Goal: Complete application form

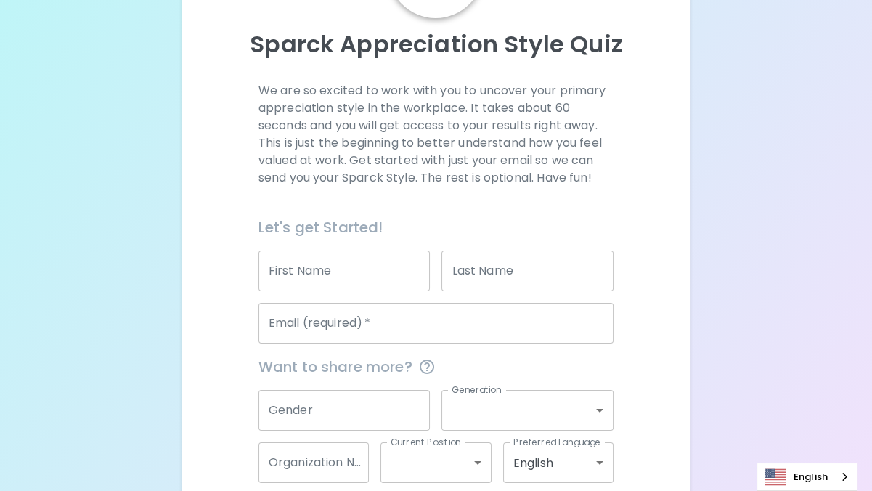
scroll to position [218, 0]
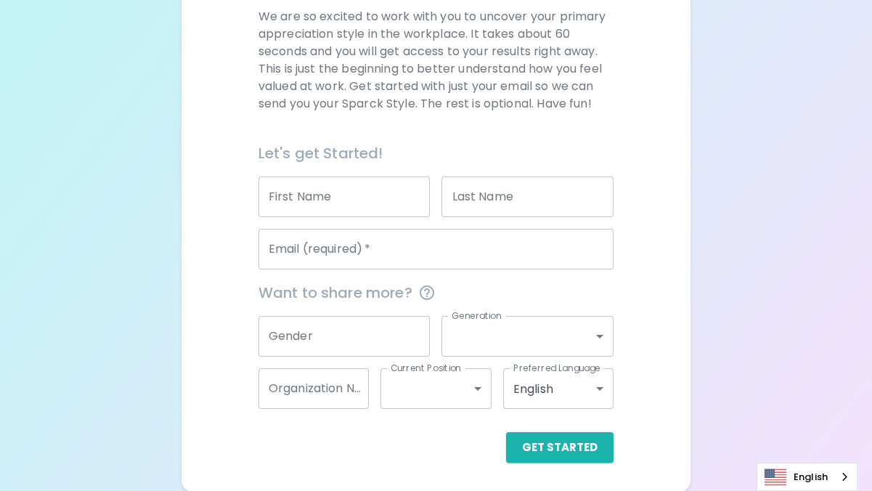
click at [323, 208] on input "First Name" at bounding box center [345, 197] width 172 height 41
type input "Grace"
type input "[PERSON_NAME]"
type input "[EMAIL_ADDRESS][DOMAIN_NAME]"
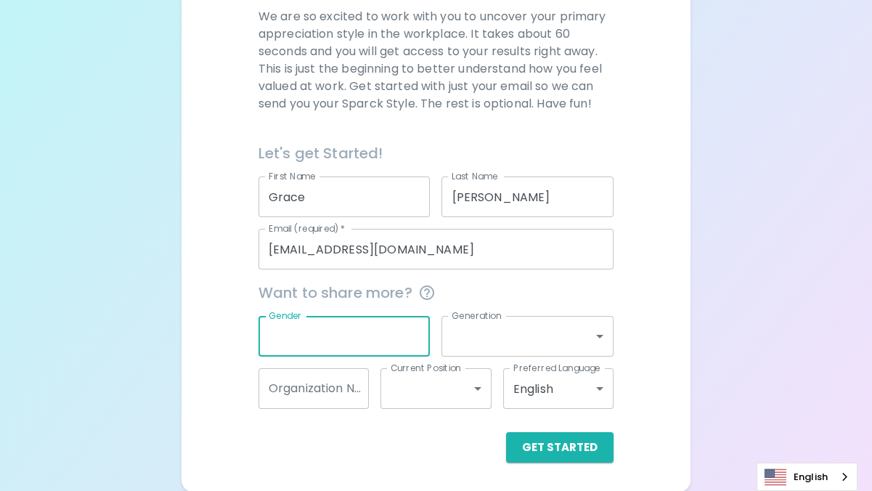
click at [336, 329] on input "Gender" at bounding box center [345, 336] width 172 height 41
type input "G"
type input "[DEMOGRAPHIC_DATA]"
click at [506, 340] on body "Sparck Appreciation Style Quiz We are so excited to work with you to uncover yo…" at bounding box center [436, 137] width 872 height 710
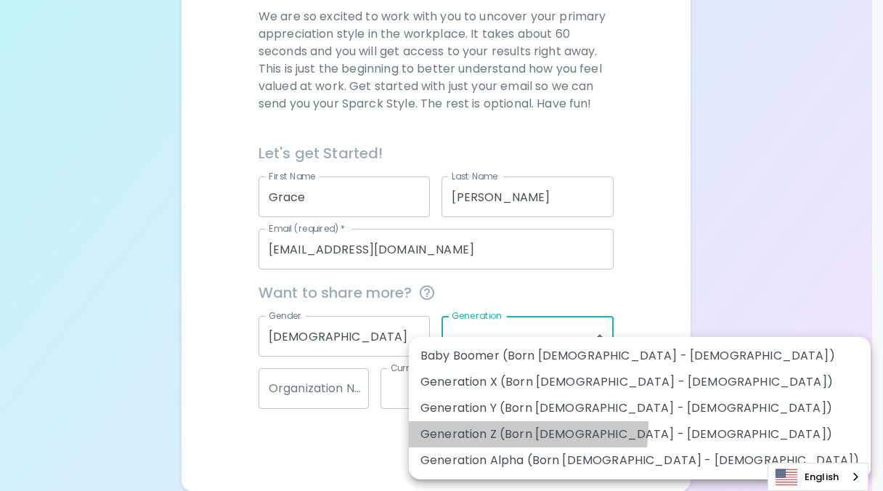
click at [515, 427] on li "Generation Z (Born [DEMOGRAPHIC_DATA] - [DEMOGRAPHIC_DATA])" at bounding box center [640, 434] width 462 height 26
type input "generation_z"
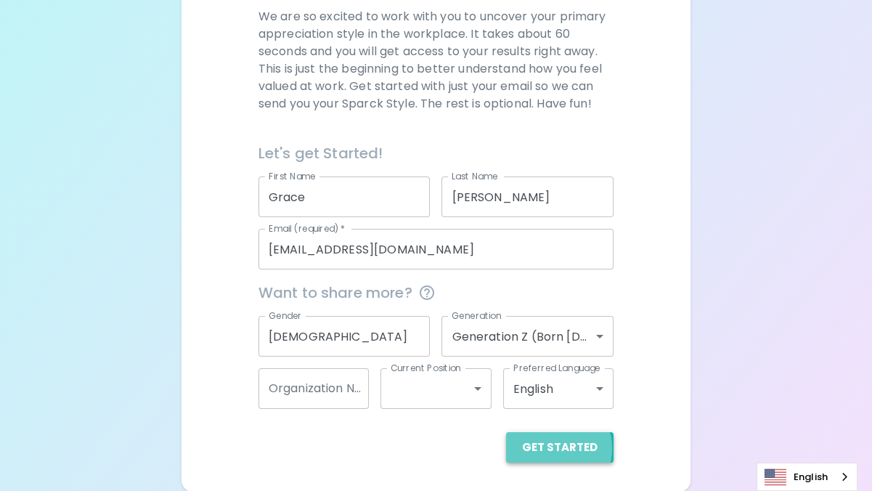
click at [557, 447] on button "Get Started" at bounding box center [560, 447] width 108 height 31
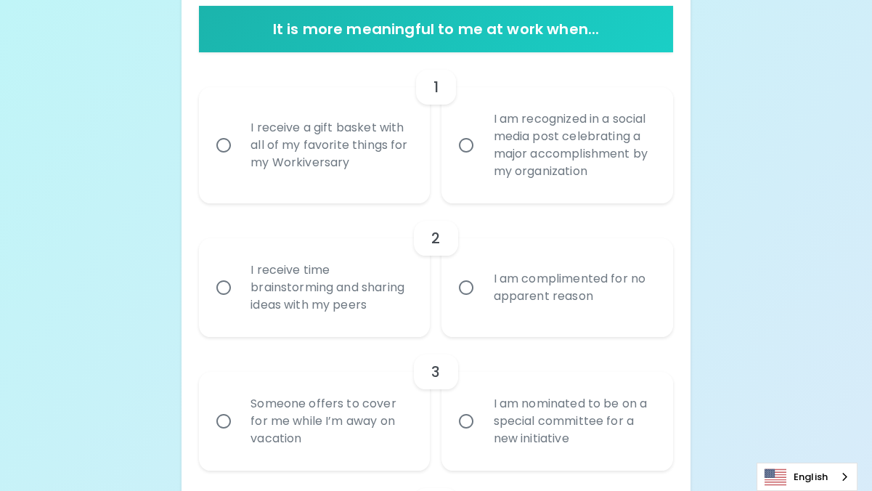
scroll to position [329, 0]
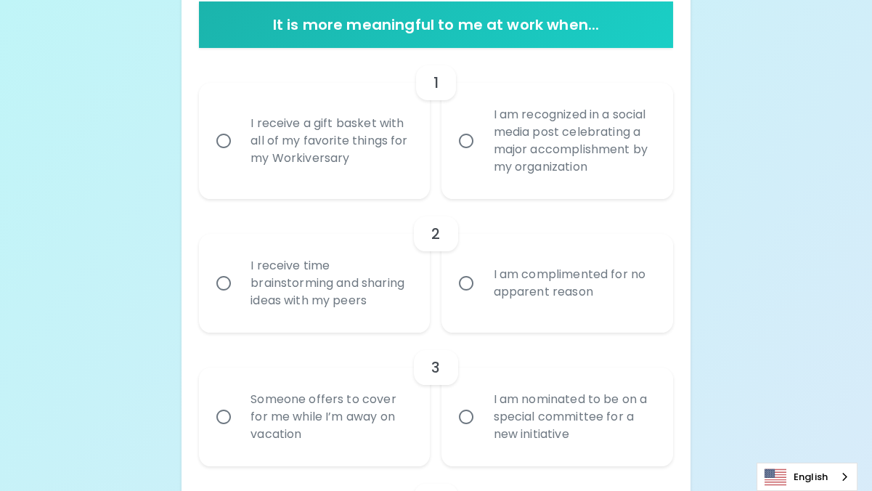
click at [329, 130] on div "I receive a gift basket with all of my favorite things for my Workiversary" at bounding box center [330, 140] width 183 height 87
click at [239, 130] on input "I receive a gift basket with all of my favorite things for my Workiversary" at bounding box center [223, 141] width 31 height 31
radio input "true"
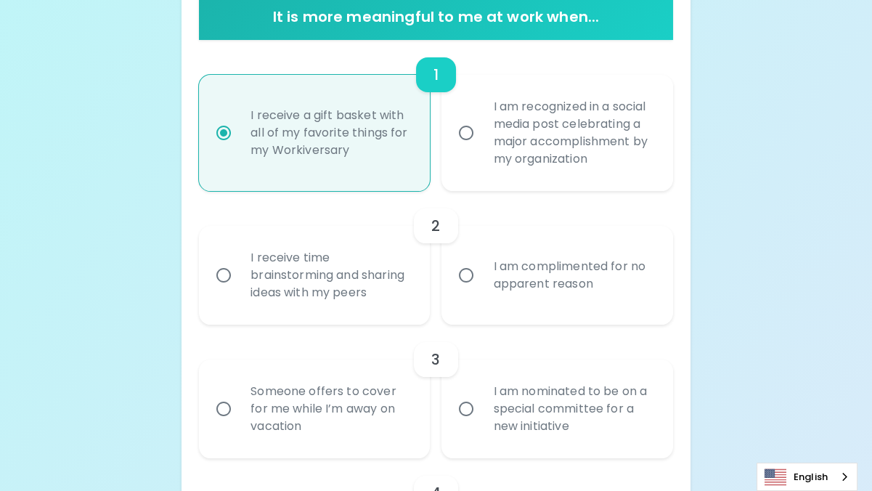
scroll to position [335, 0]
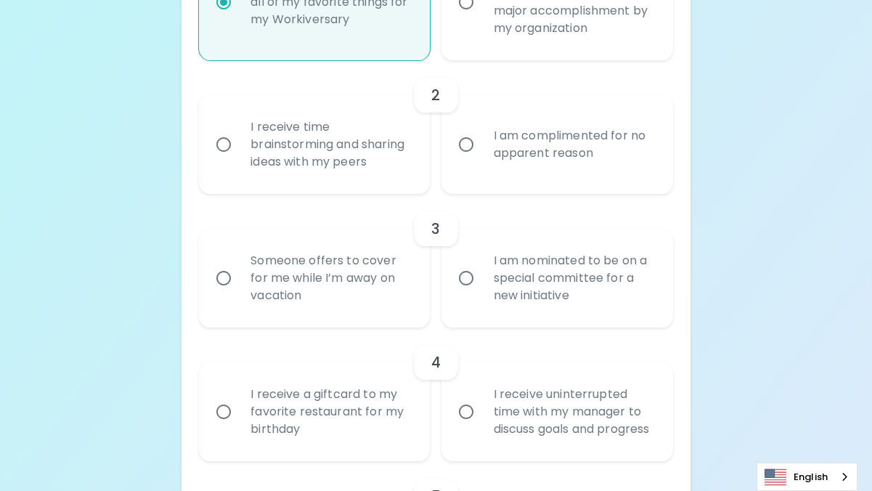
click at [512, 175] on div "I am complimented for no apparent reason" at bounding box center [573, 145] width 183 height 70
click at [482, 160] on input "I am complimented for no apparent reason" at bounding box center [466, 144] width 31 height 31
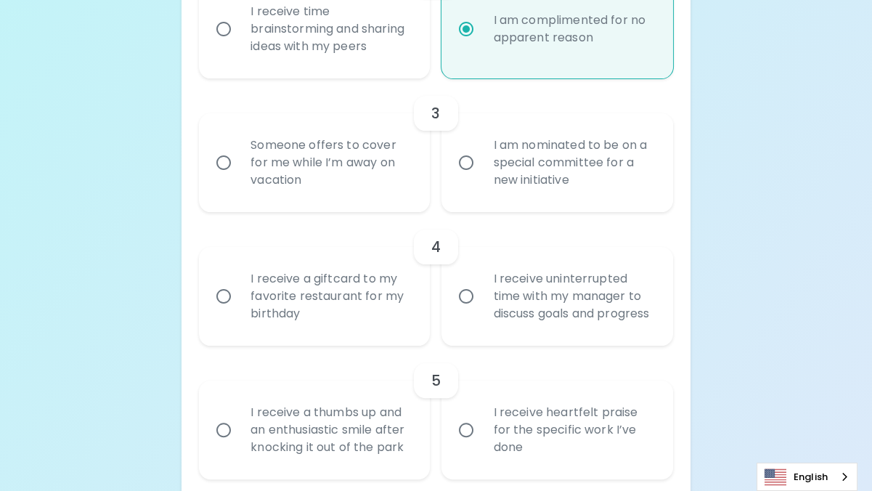
scroll to position [584, 0]
radio input "true"
click at [480, 153] on input "I am nominated to be on a special committee for a new initiative" at bounding box center [466, 162] width 31 height 31
radio input "false"
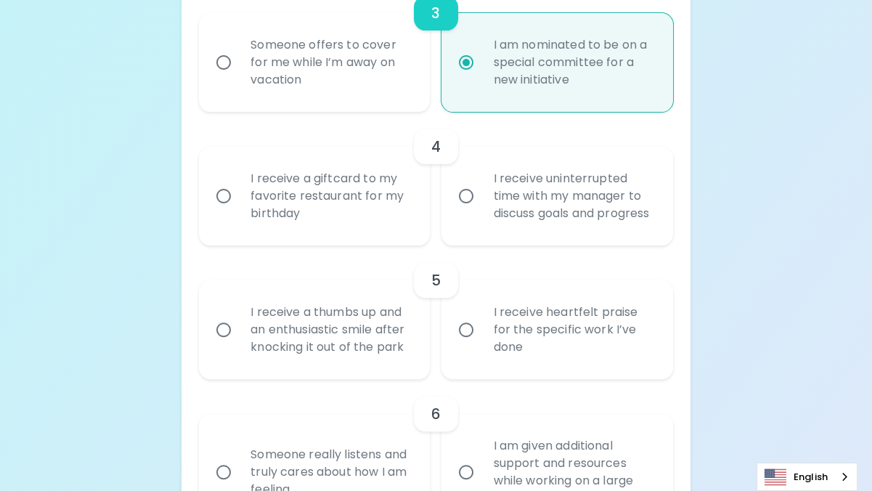
scroll to position [700, 0]
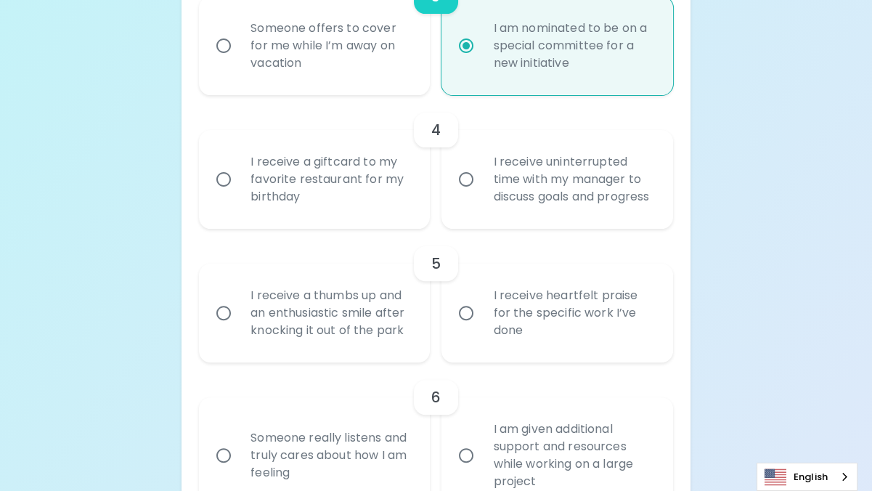
radio input "true"
click at [364, 196] on div "I receive a giftcard to my favorite restaurant for my birthday" at bounding box center [330, 179] width 183 height 87
click at [239, 195] on input "I receive a giftcard to my favorite restaurant for my birthday" at bounding box center [223, 179] width 31 height 31
radio input "false"
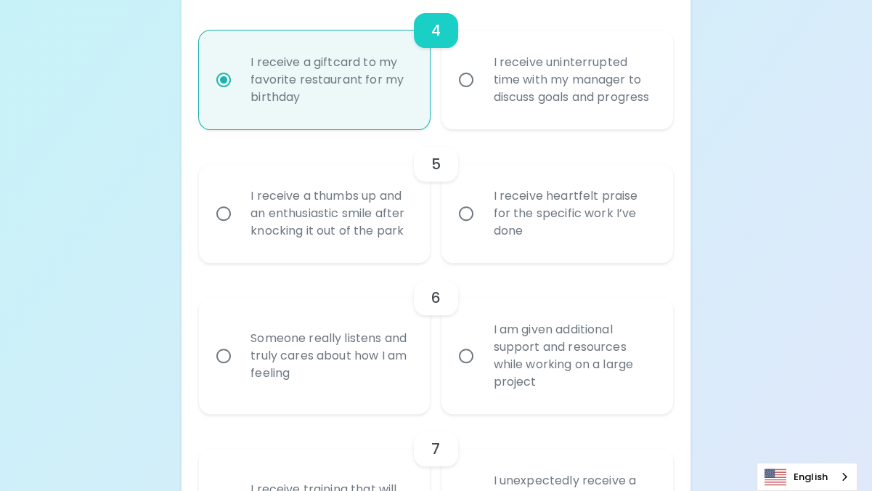
scroll to position [816, 0]
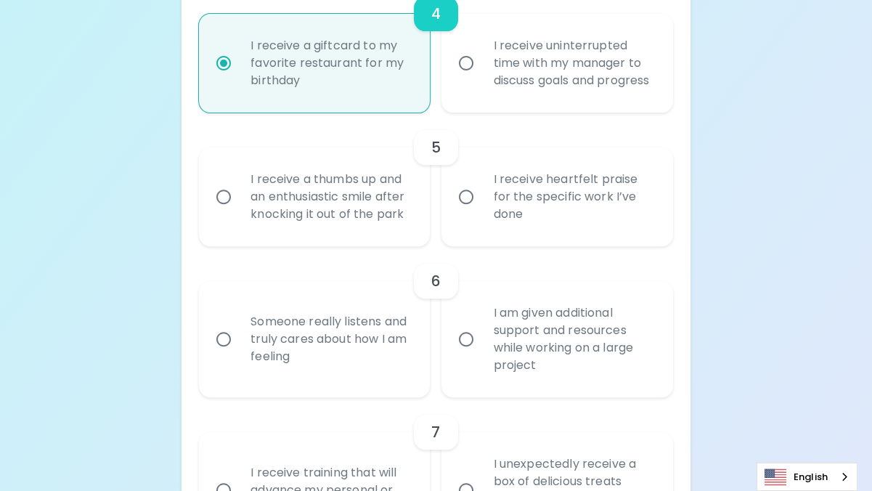
radio input "true"
click at [506, 233] on div "I receive heartfelt praise for the specific work I’ve done" at bounding box center [573, 196] width 183 height 87
click at [482, 212] on input "I receive heartfelt praise for the specific work I’ve done" at bounding box center [466, 197] width 31 height 31
radio input "false"
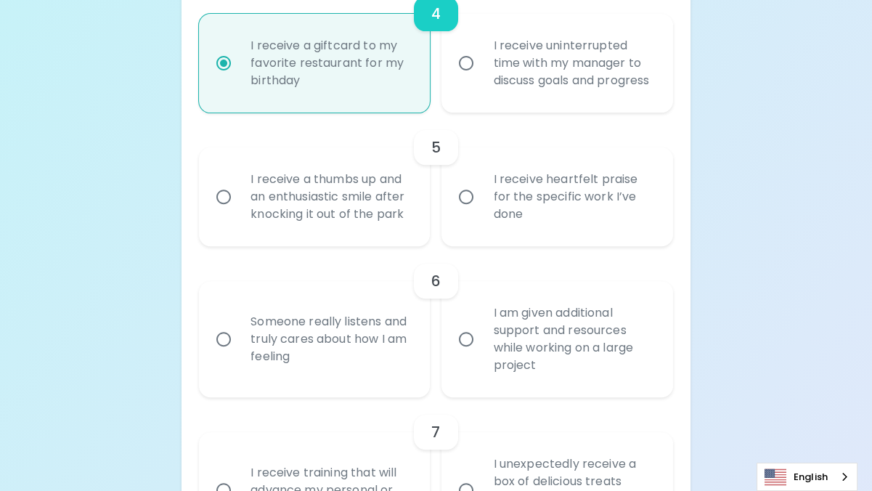
radio input "false"
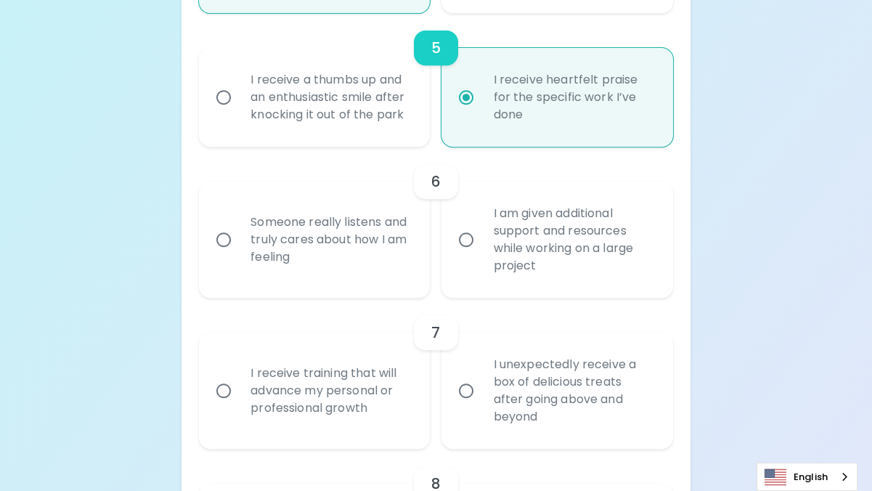
scroll to position [933, 0]
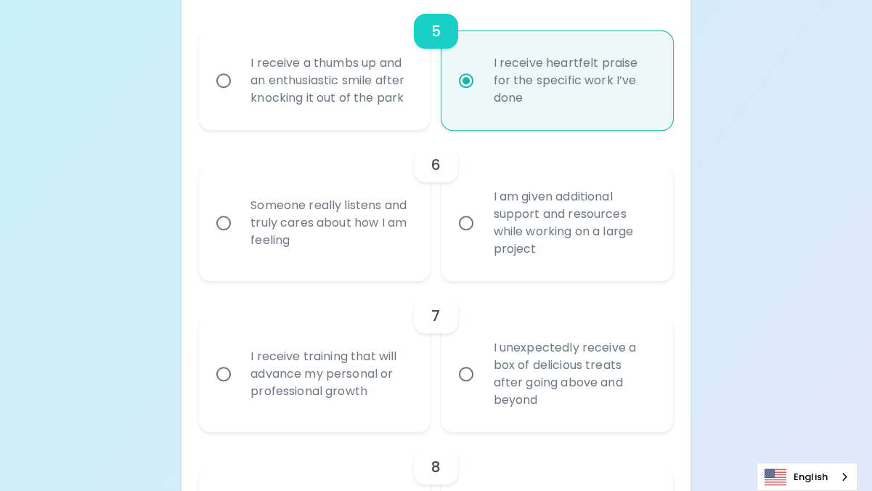
radio input "true"
click at [354, 248] on div "Someone really listens and truly cares about how I am feeling" at bounding box center [330, 222] width 183 height 87
click at [239, 238] on input "Someone really listens and truly cares about how I am feeling" at bounding box center [223, 223] width 31 height 31
radio input "false"
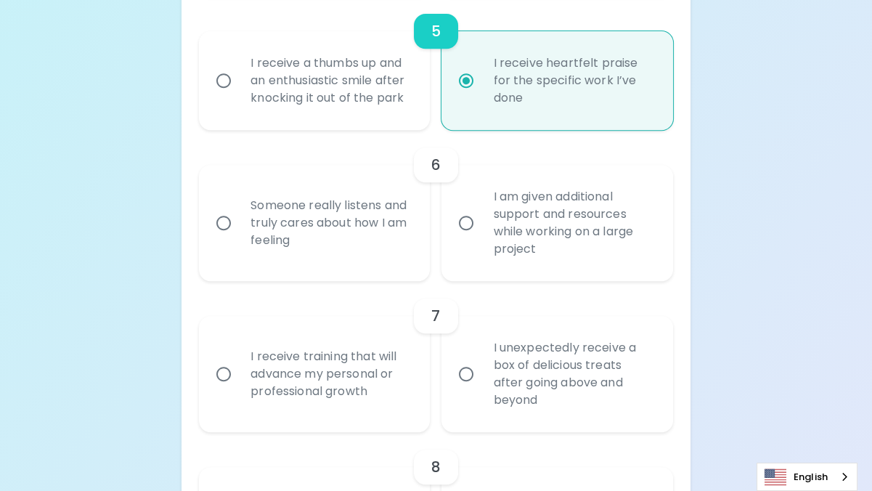
radio input "false"
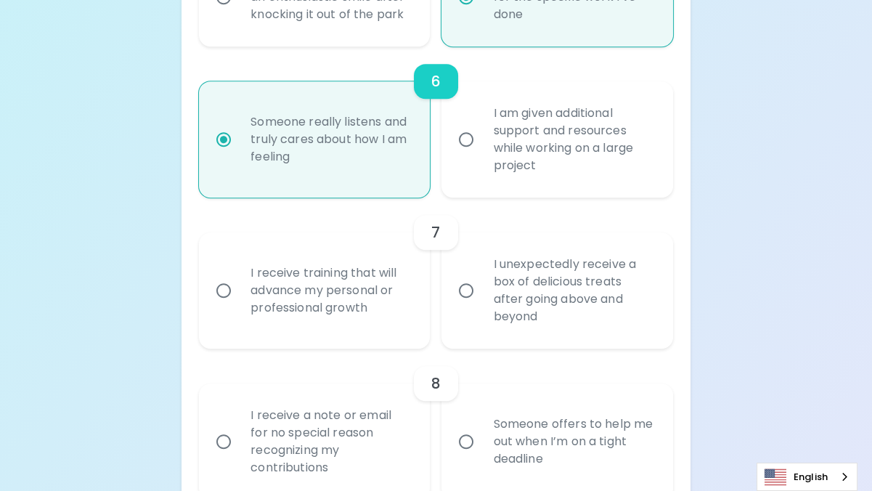
scroll to position [1049, 0]
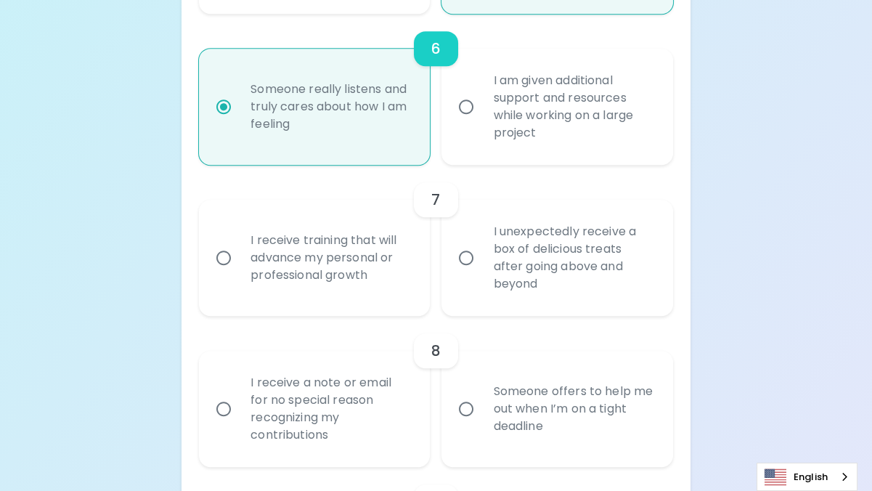
radio input "true"
click at [372, 293] on div "I receive training that will advance my personal or professional growth" at bounding box center [330, 257] width 183 height 87
click at [239, 273] on input "I receive training that will advance my personal or professional growth" at bounding box center [223, 258] width 31 height 31
radio input "false"
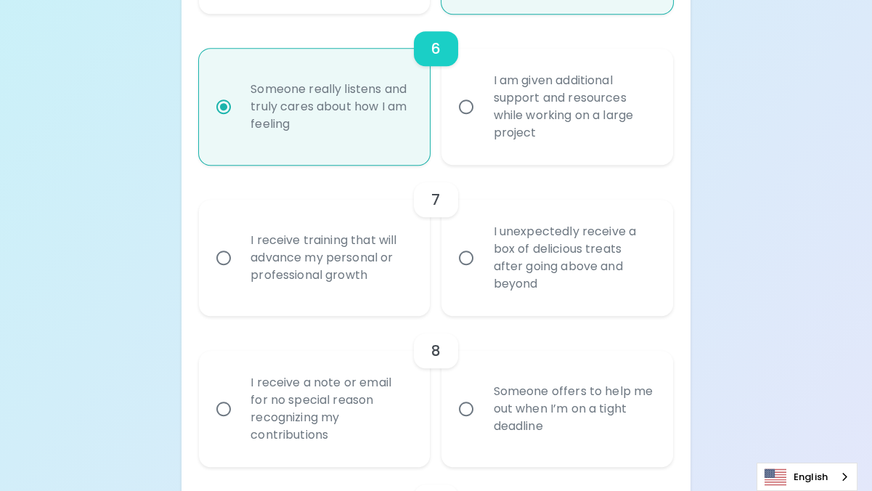
radio input "false"
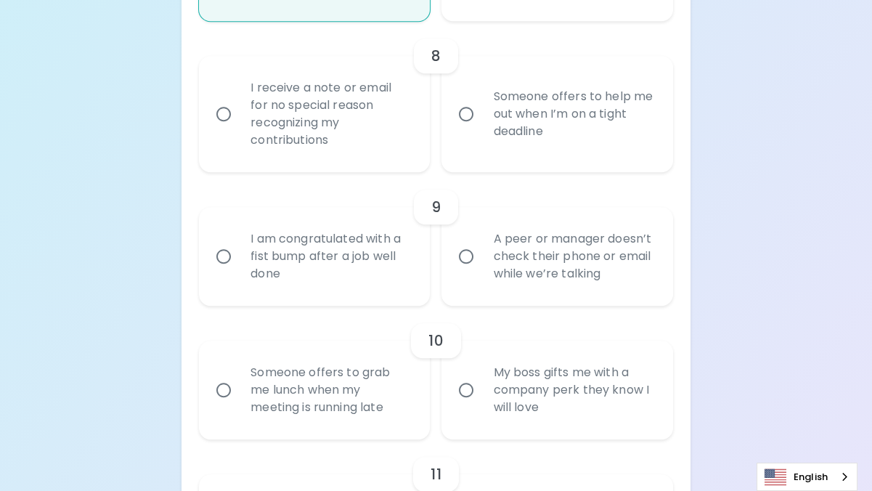
scroll to position [1345, 0]
radio input "true"
click at [378, 158] on div "I receive a note or email for no special reason recognizing my contributions" at bounding box center [330, 113] width 183 height 105
click at [239, 129] on input "I receive a note or email for no special reason recognizing my contributions" at bounding box center [223, 113] width 31 height 31
radio input "false"
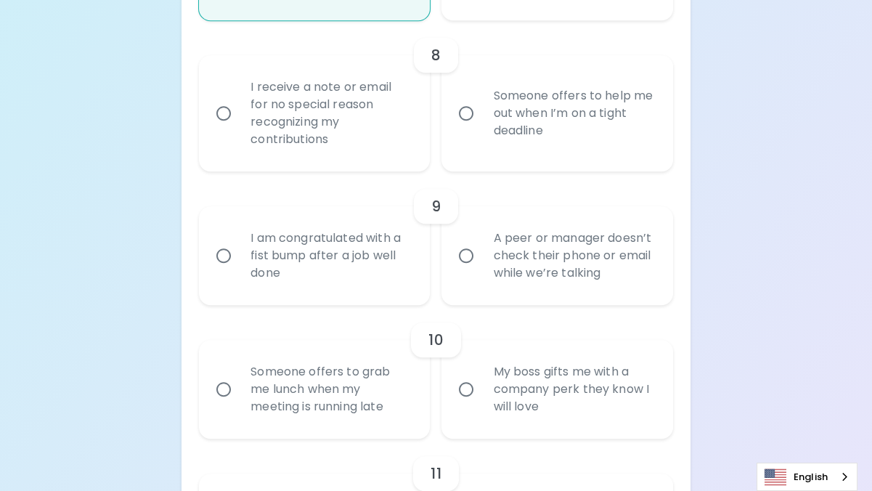
radio input "false"
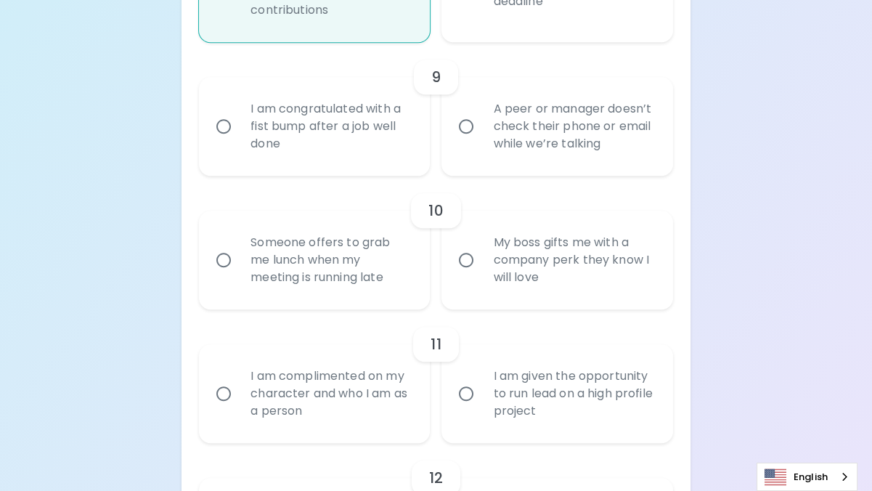
scroll to position [1475, 0]
radio input "true"
click at [527, 153] on div "A peer or manager doesn’t check their phone or email while we’re talking" at bounding box center [573, 125] width 183 height 87
click at [482, 141] on input "A peer or manager doesn’t check their phone or email while we’re talking" at bounding box center [466, 125] width 31 height 31
radio input "false"
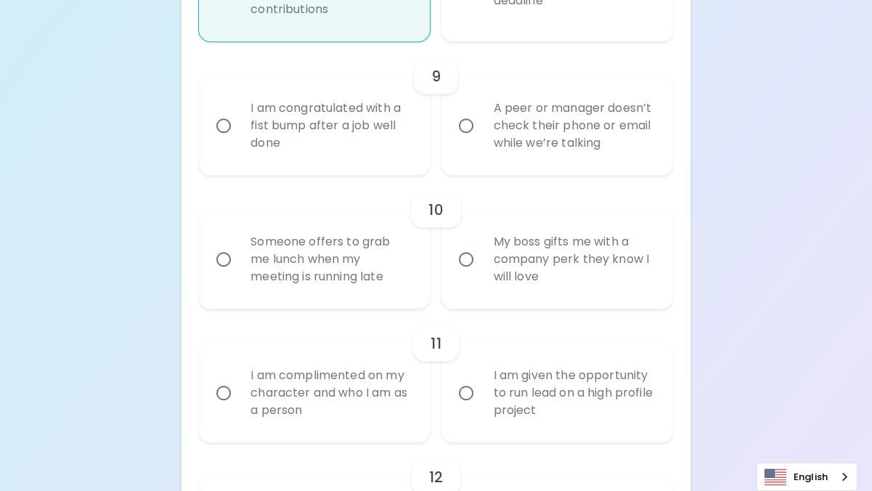
radio input "false"
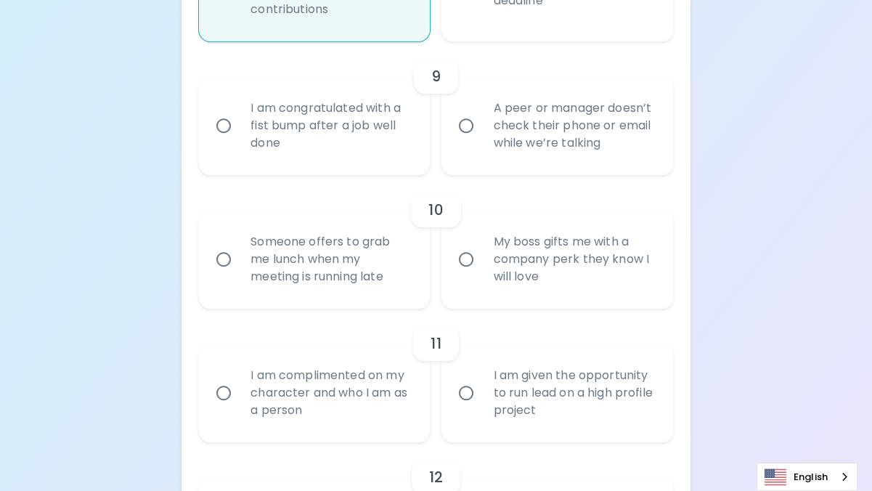
radio input "false"
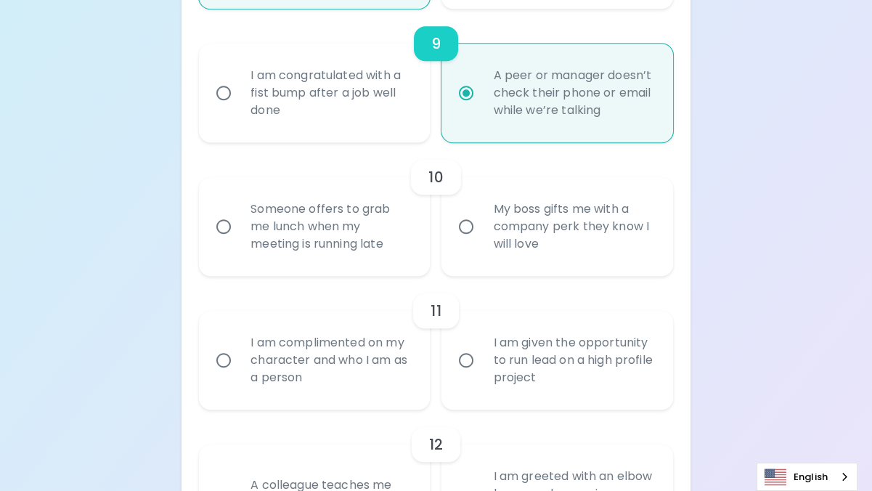
scroll to position [1591, 0]
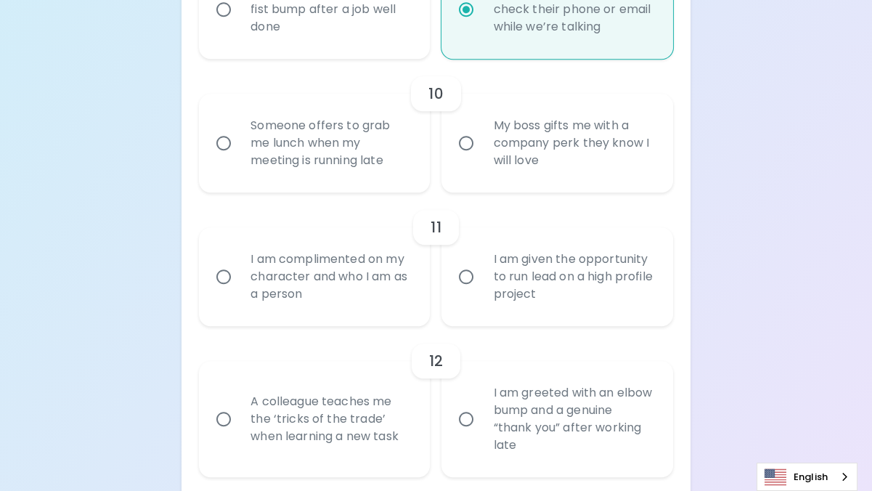
radio input "true"
click at [329, 165] on div "Someone offers to grab me lunch when my meeting is running late" at bounding box center [330, 143] width 183 height 87
click at [239, 158] on input "Someone offers to grab me lunch when my meeting is running late" at bounding box center [223, 143] width 31 height 31
radio input "false"
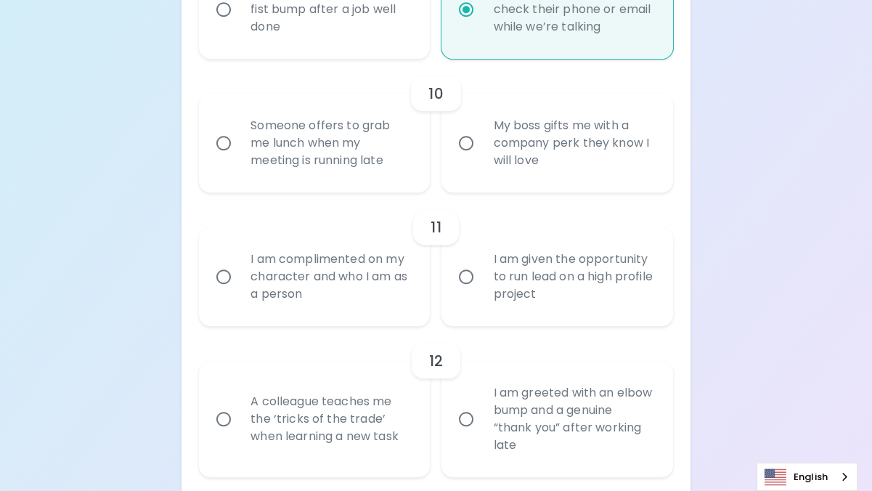
radio input "false"
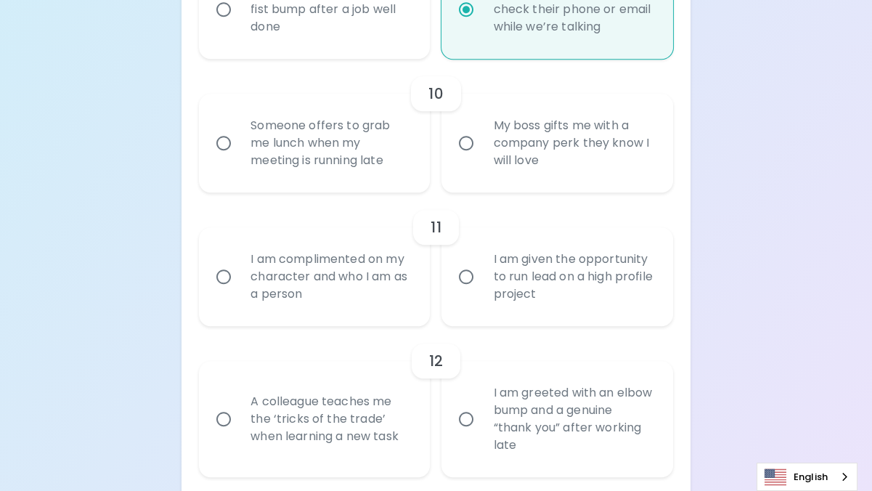
radio input "false"
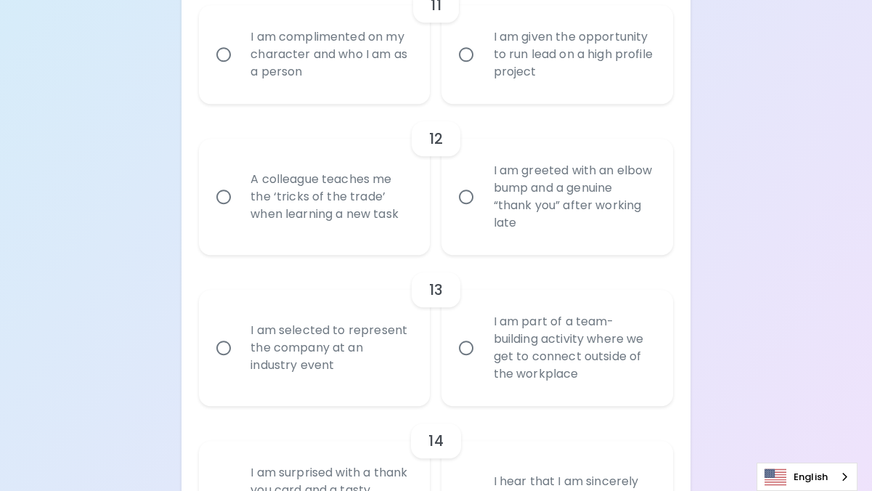
scroll to position [1813, 0]
radio input "true"
click at [342, 70] on div "I am complimented on my character and who I am as a person" at bounding box center [330, 54] width 183 height 87
click at [239, 70] on input "I am complimented on my character and who I am as a person" at bounding box center [223, 54] width 31 height 31
radio input "false"
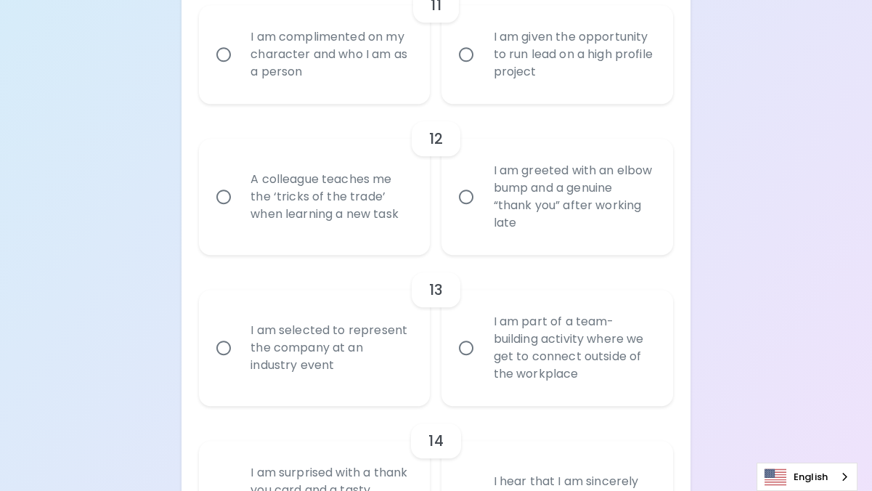
radio input "false"
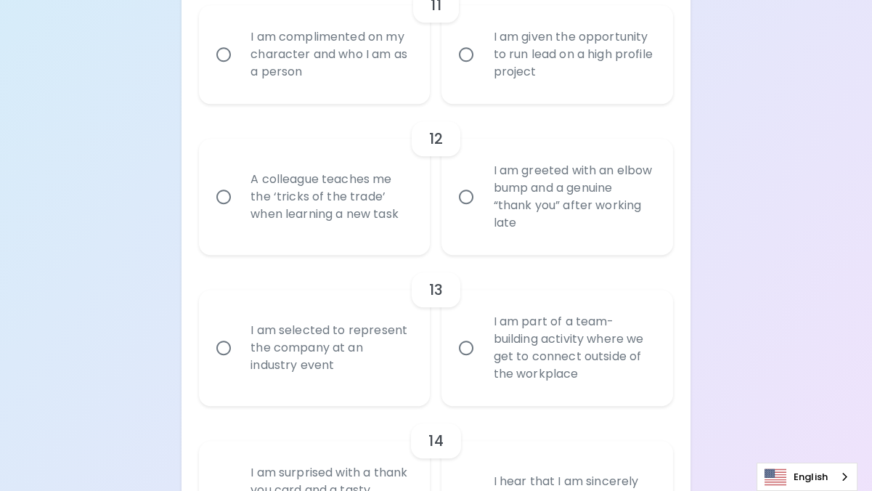
radio input "false"
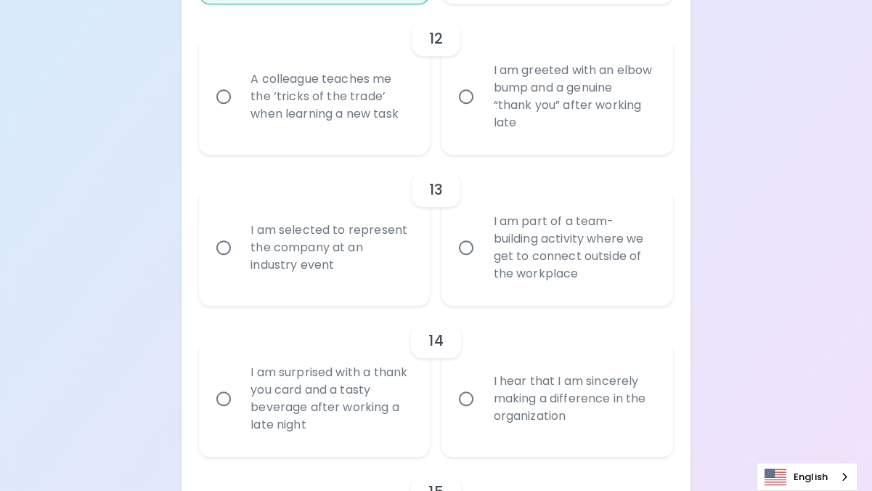
scroll to position [1929, 0]
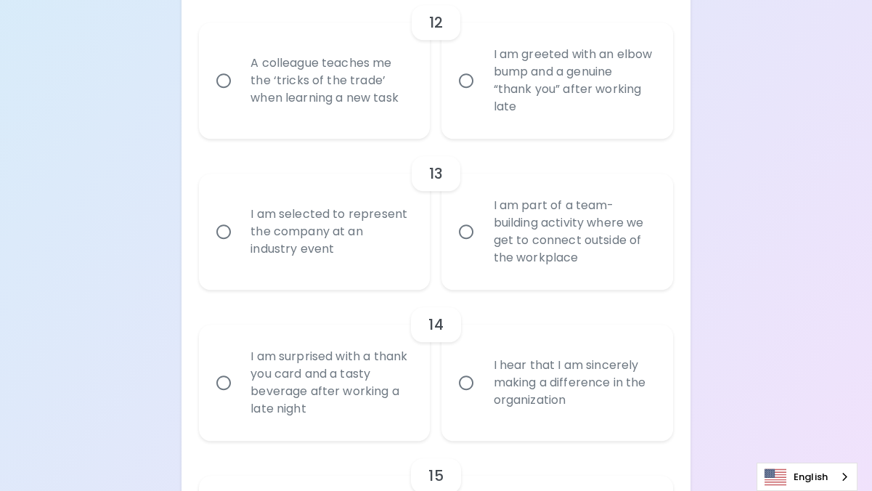
radio input "true"
click at [341, 100] on div "A colleague teaches me the ‘tricks of the trade’ when learning a new task" at bounding box center [330, 80] width 183 height 87
click at [239, 96] on input "A colleague teaches me the ‘tricks of the trade’ when learning a new task" at bounding box center [223, 80] width 31 height 31
radio input "false"
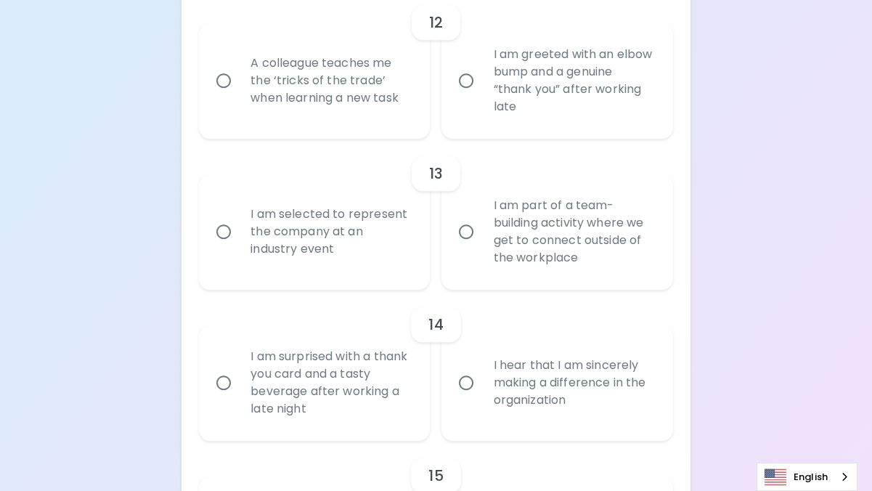
radio input "false"
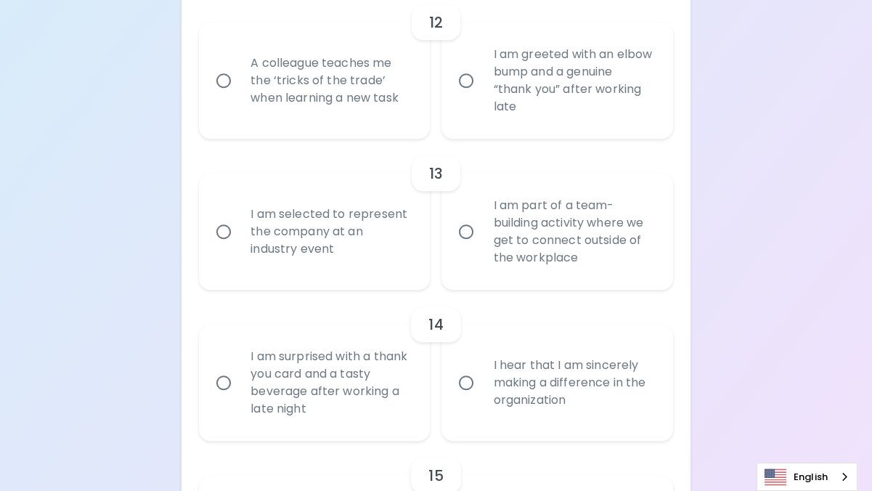
radio input "false"
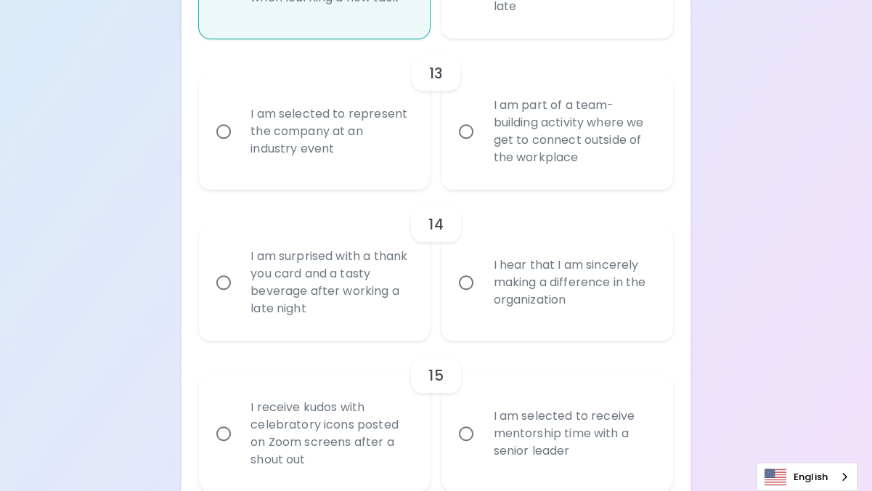
scroll to position [2045, 0]
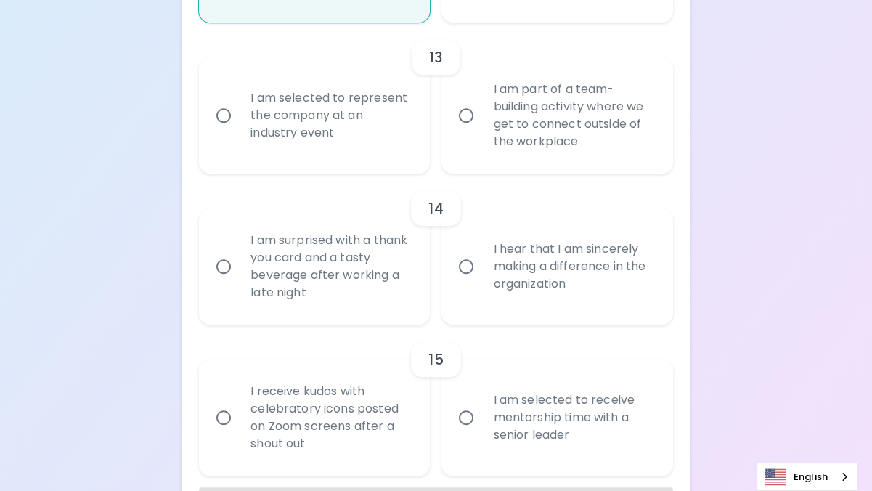
radio input "true"
click at [553, 161] on div "I am part of a team-building activity where we get to connect outside of the wo…" at bounding box center [573, 115] width 183 height 105
click at [482, 131] on input "I am part of a team-building activity where we get to connect outside of the wo…" at bounding box center [466, 115] width 31 height 31
radio input "false"
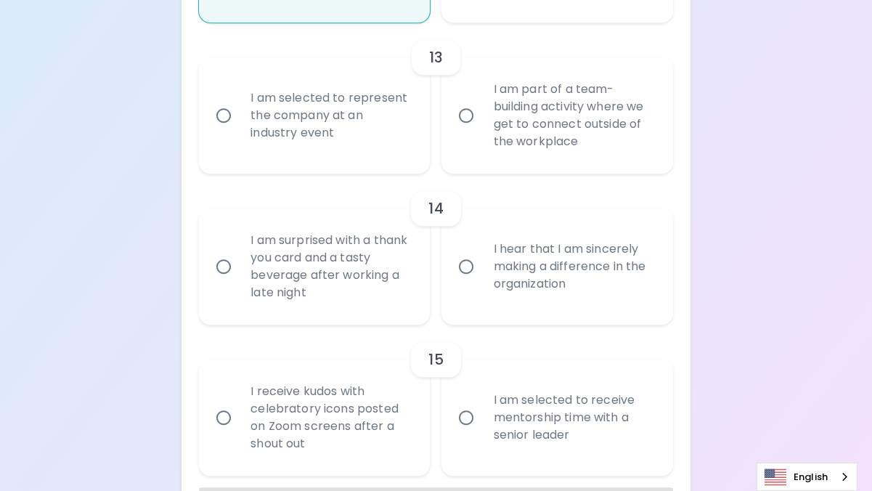
radio input "false"
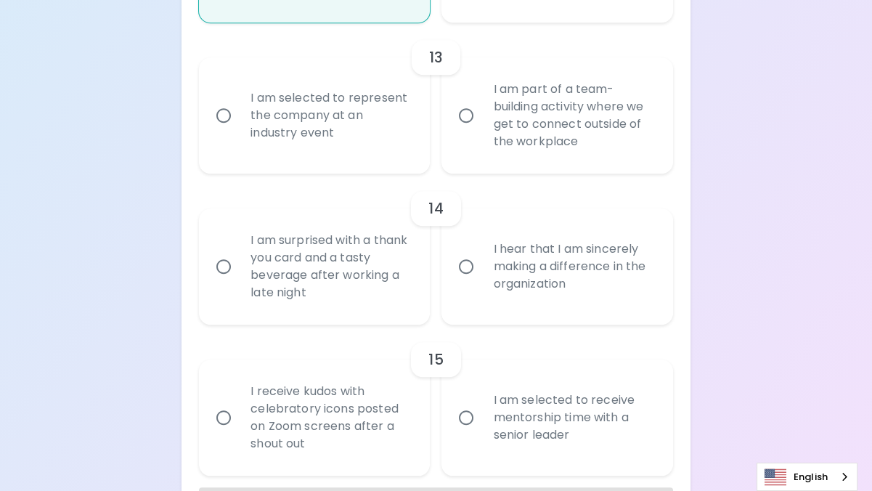
radio input "false"
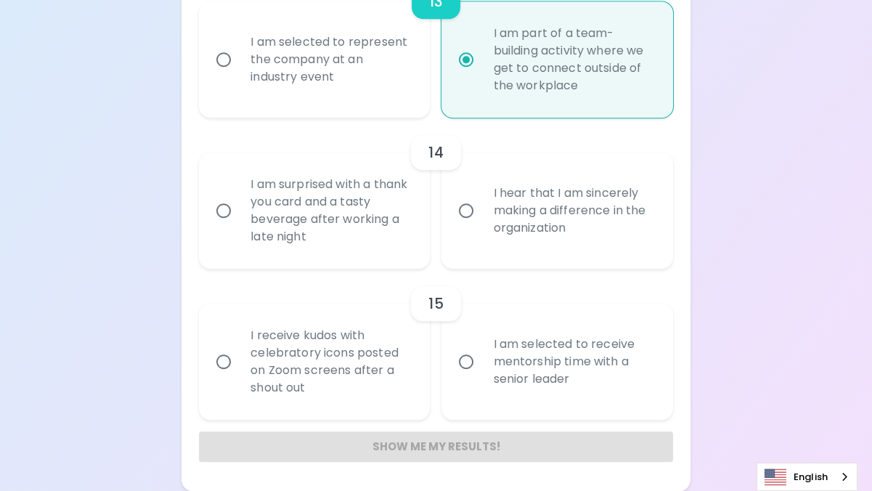
scroll to position [2118, 0]
radio input "true"
click at [492, 181] on div "I hear that I am sincerely making a difference in the organization" at bounding box center [573, 210] width 183 height 87
click at [482, 195] on input "I hear that I am sincerely making a difference in the organization" at bounding box center [466, 210] width 31 height 31
radio input "false"
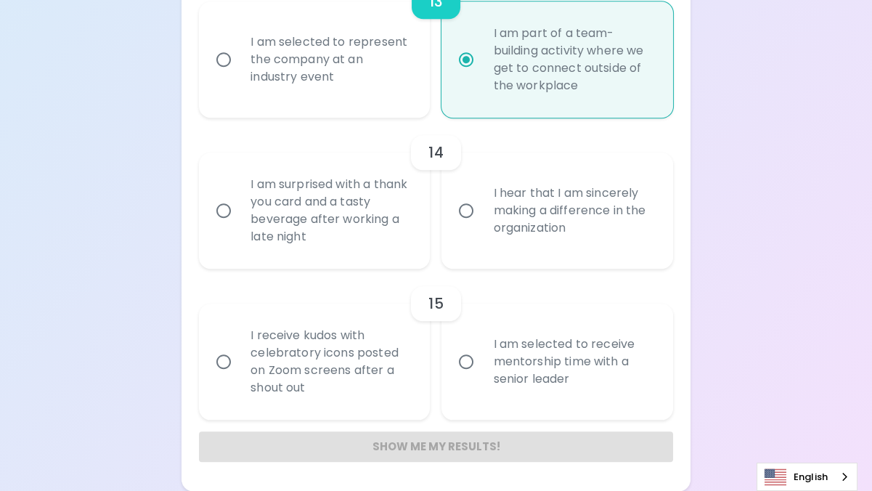
radio input "false"
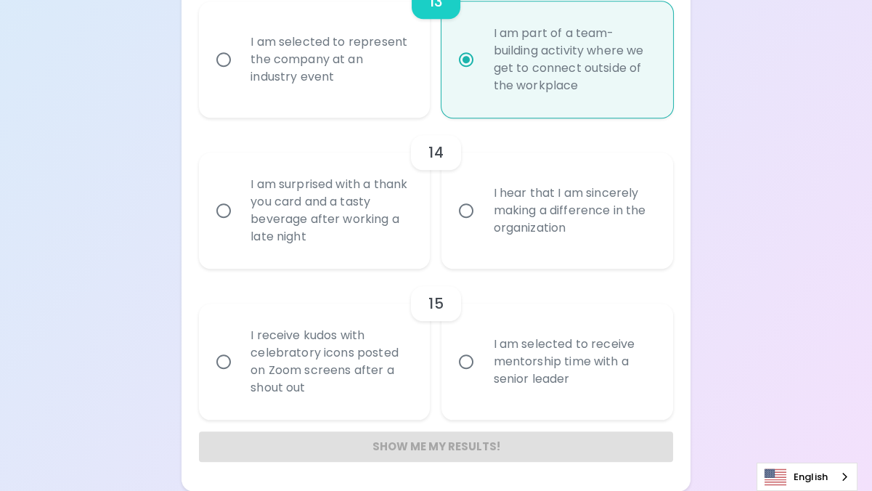
radio input "false"
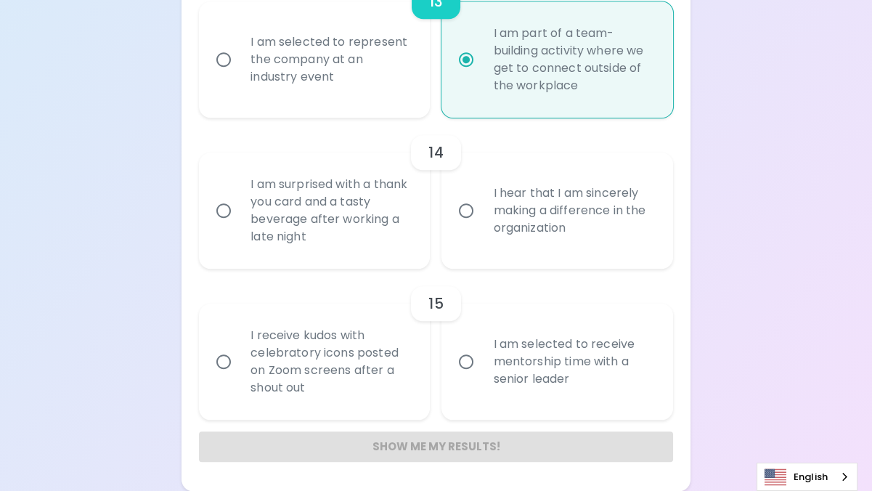
radio input "false"
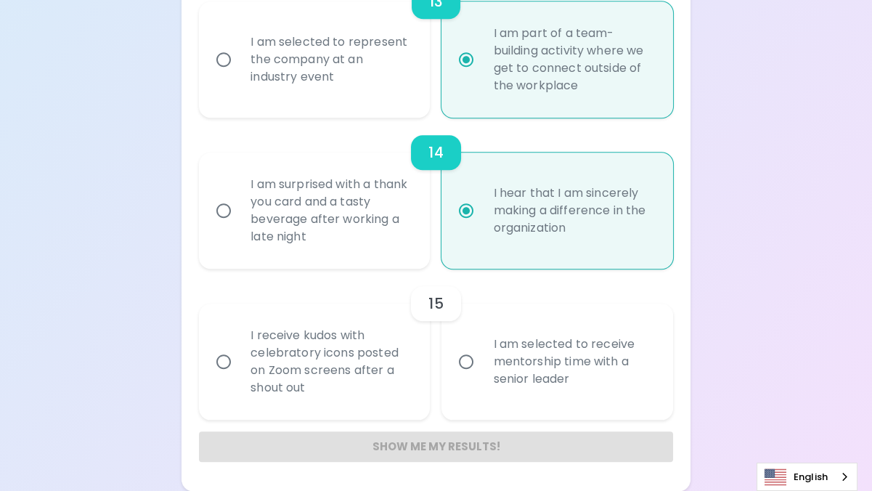
radio input "true"
click at [500, 394] on div "I am selected to receive mentorship time with a senior leader" at bounding box center [573, 361] width 183 height 87
click at [482, 377] on input "I am selected to receive mentorship time with a senior leader" at bounding box center [466, 361] width 31 height 31
radio input "false"
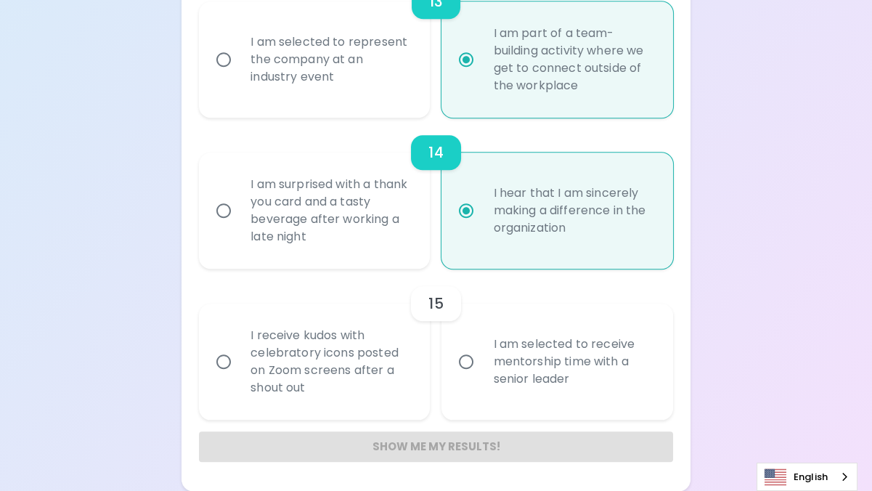
radio input "false"
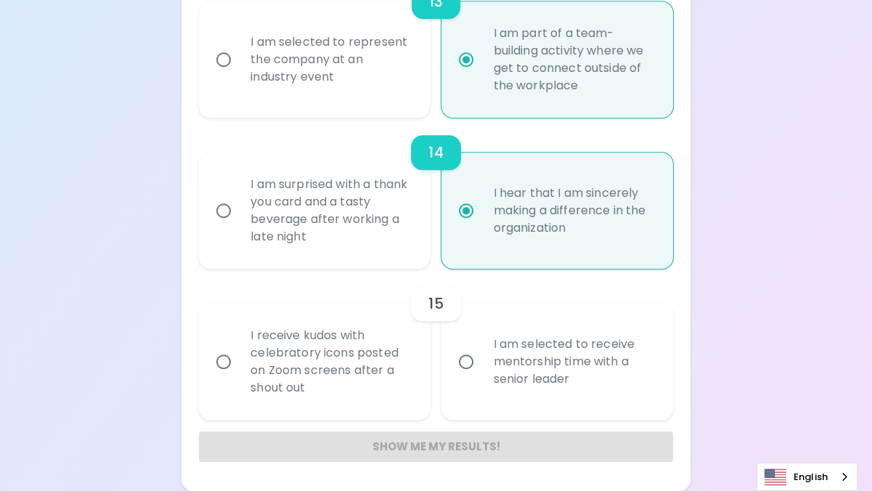
radio input "false"
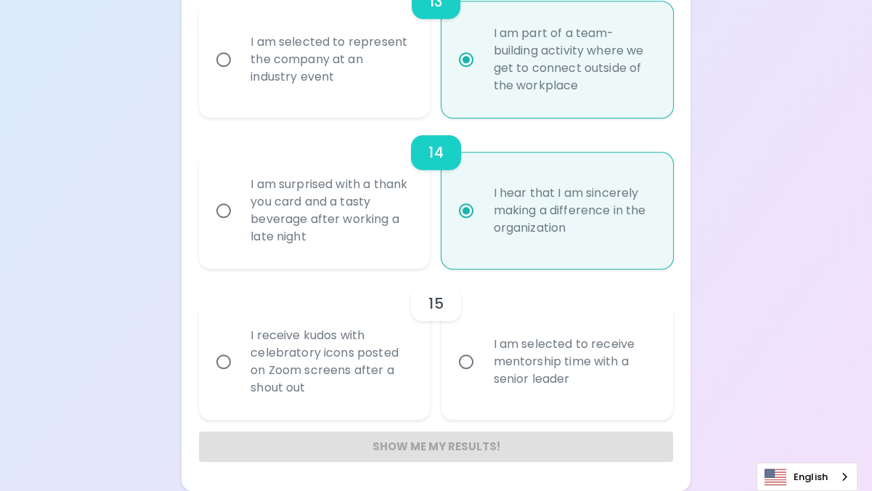
radio input "false"
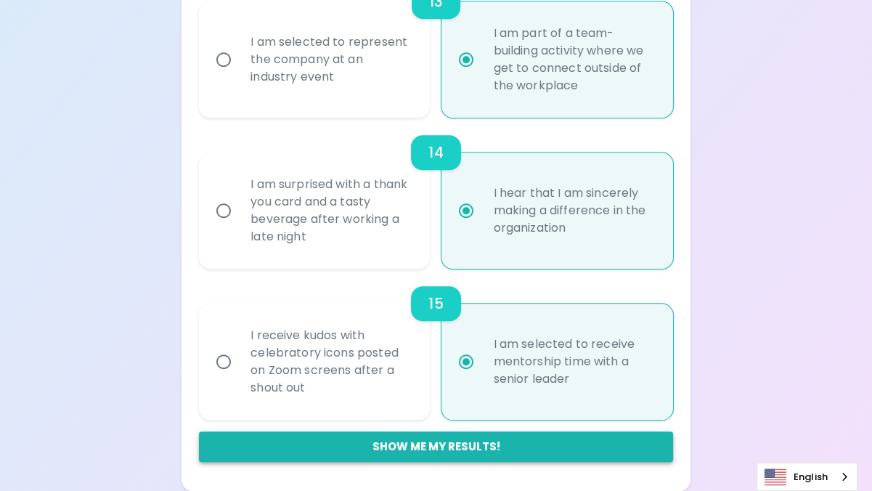
radio input "true"
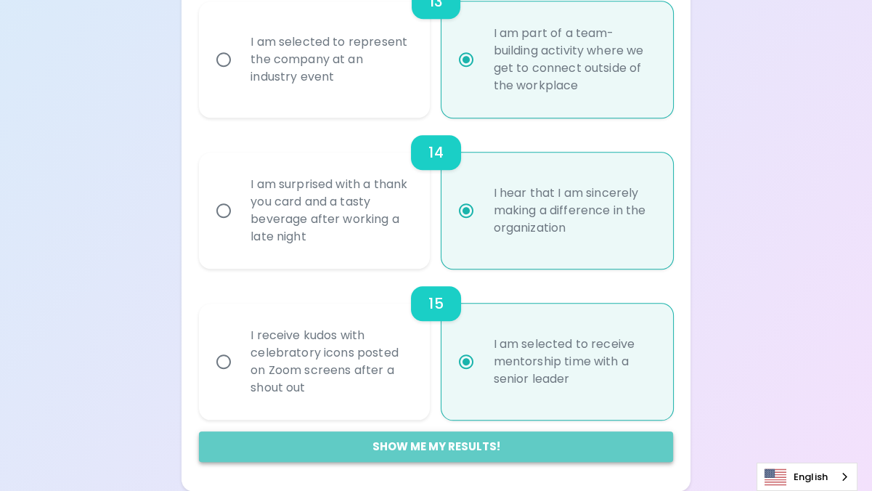
click at [439, 451] on button "Show me my results!" at bounding box center [436, 446] width 474 height 31
radio input "false"
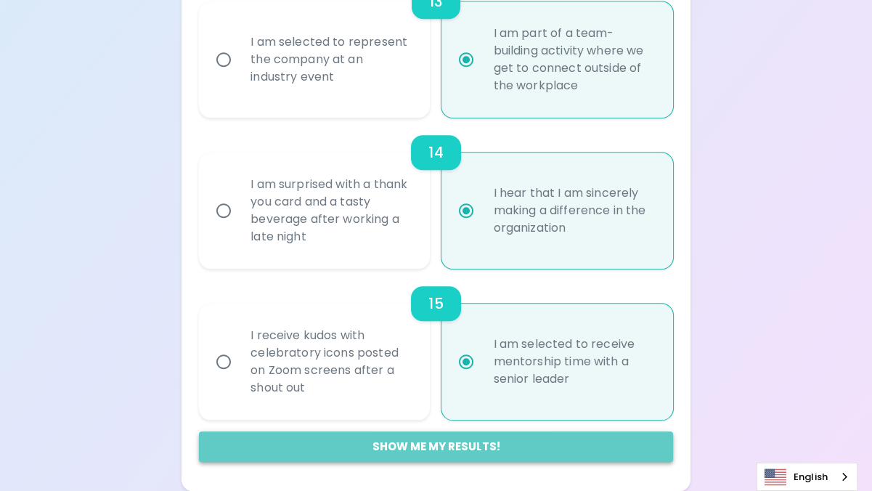
radio input "false"
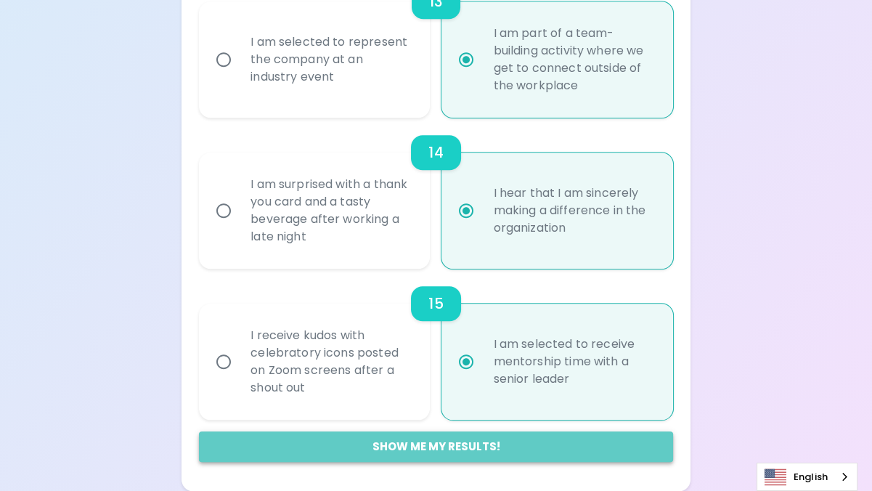
radio input "false"
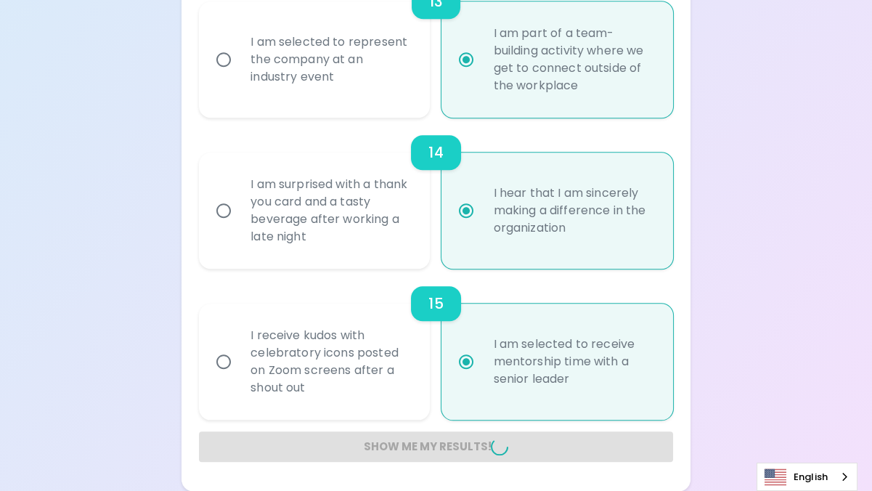
radio input "false"
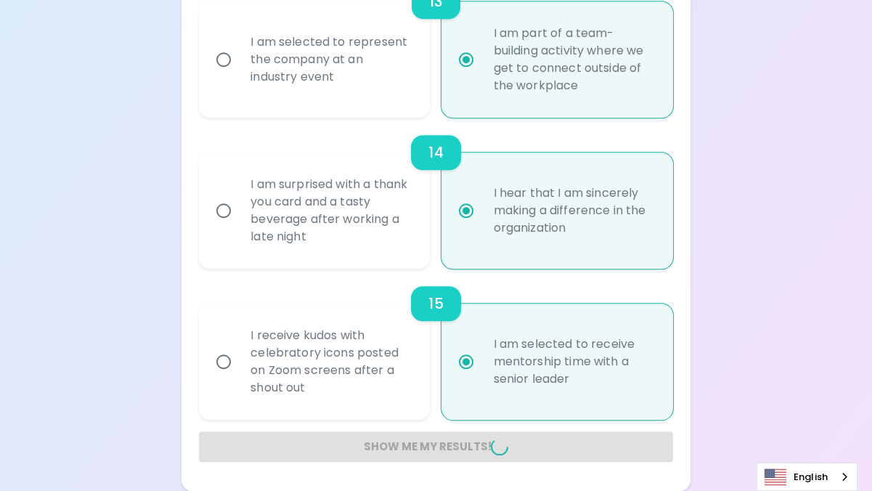
radio input "false"
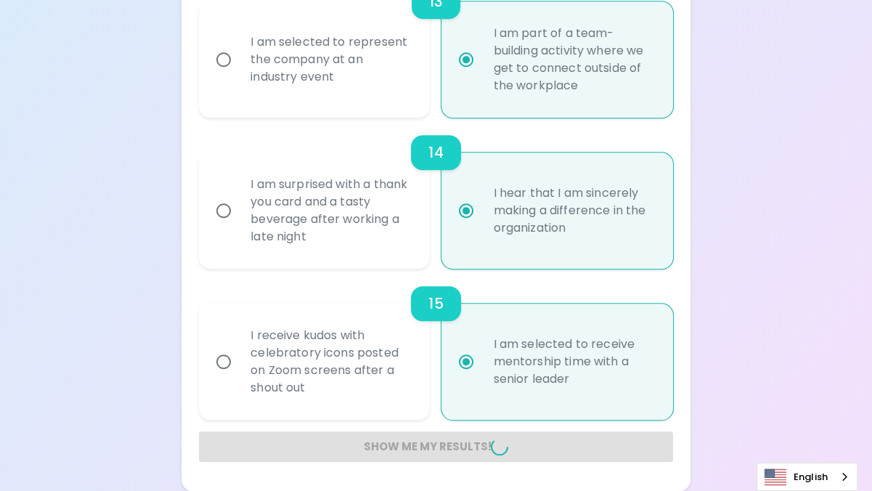
radio input "false"
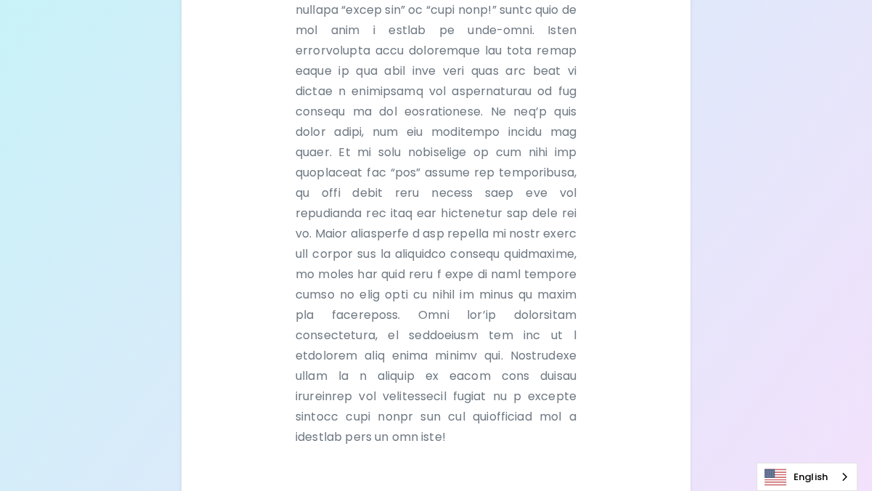
scroll to position [546, 0]
